Goal: Find specific page/section: Find specific page/section

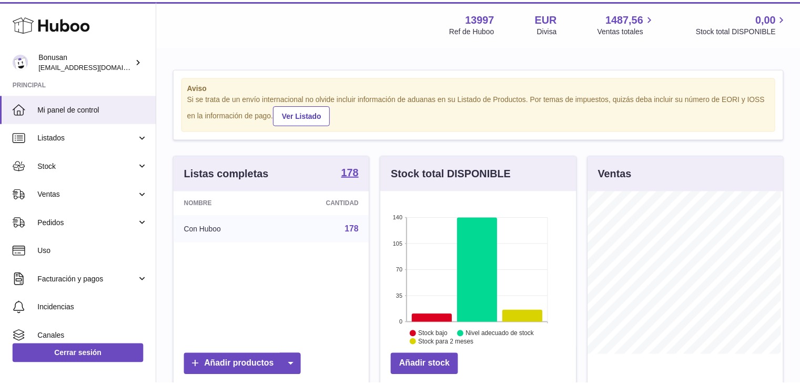
scroll to position [164, 197]
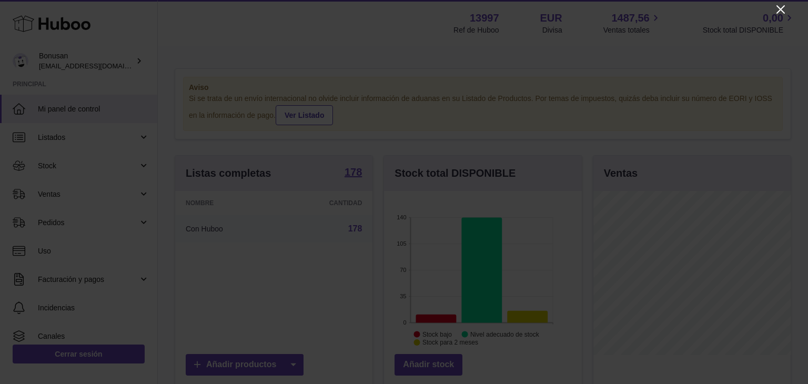
click at [780, 10] on icon "Close" at bounding box center [780, 9] width 8 height 8
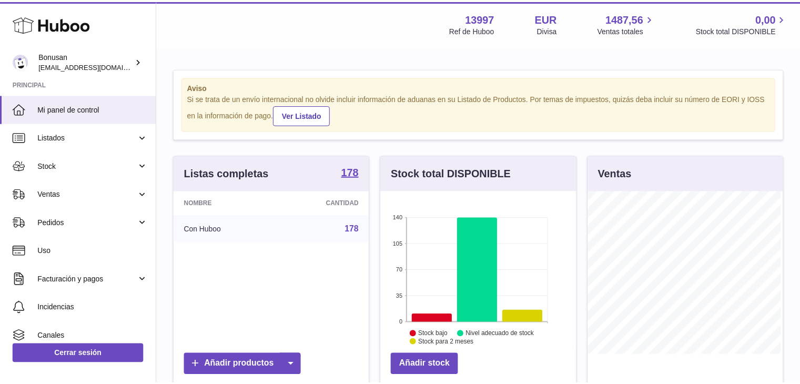
scroll to position [525869, 525838]
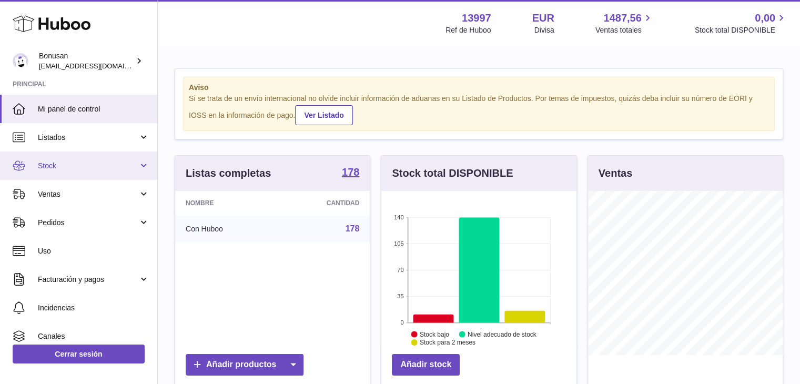
click at [69, 161] on span "Stock" at bounding box center [88, 166] width 100 height 10
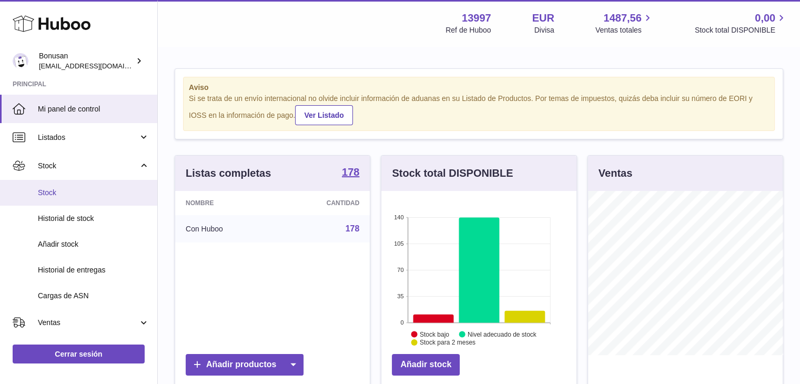
click at [92, 191] on span "Stock" at bounding box center [94, 193] width 112 height 10
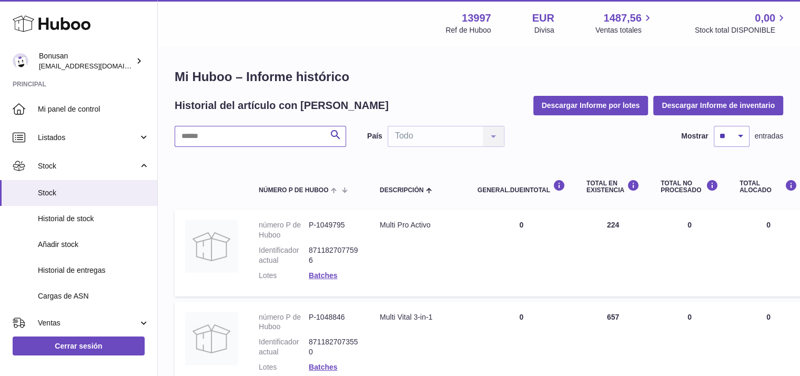
click at [268, 140] on input "text" at bounding box center [260, 136] width 171 height 21
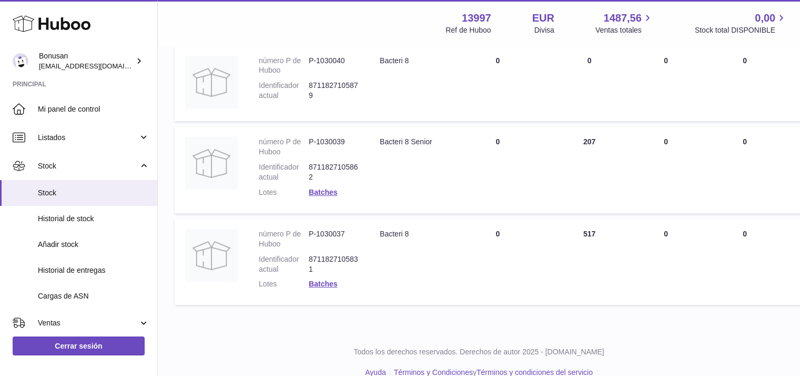
scroll to position [456, 0]
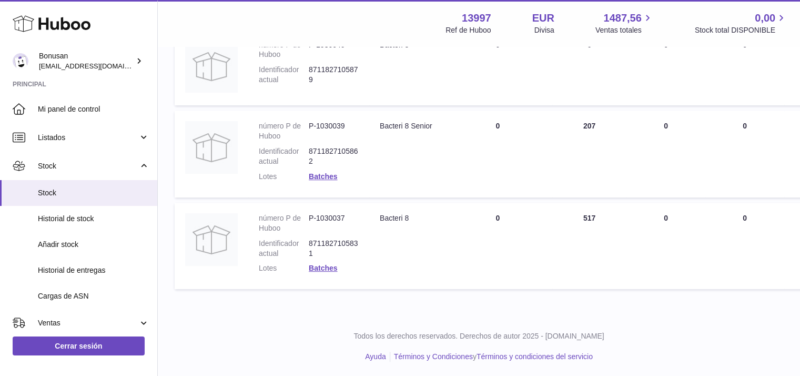
type input "*********"
